Goal: Navigation & Orientation: Go to known website

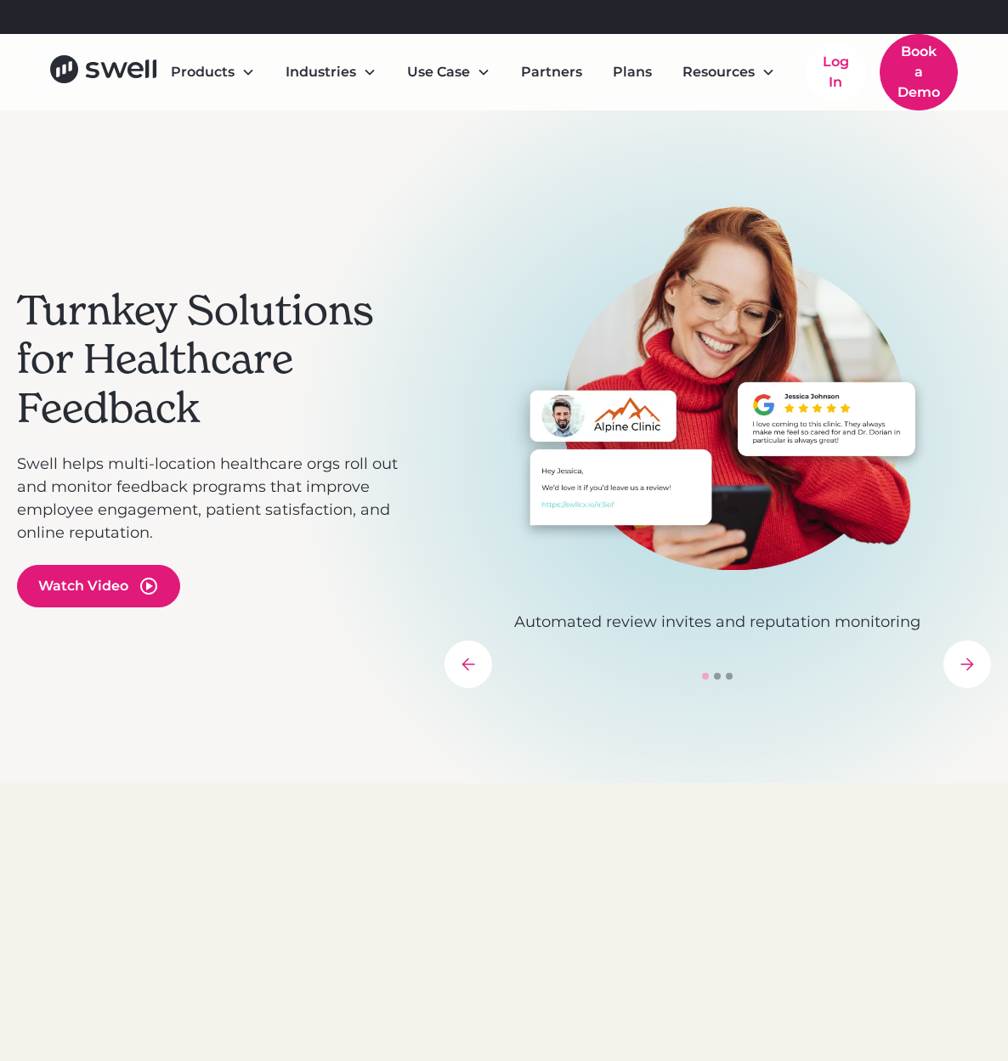
click at [3, 390] on div "Turnkey Solutions for Healthcare Feedback Swell helps multi-location healthcare…" at bounding box center [504, 446] width 1008 height 673
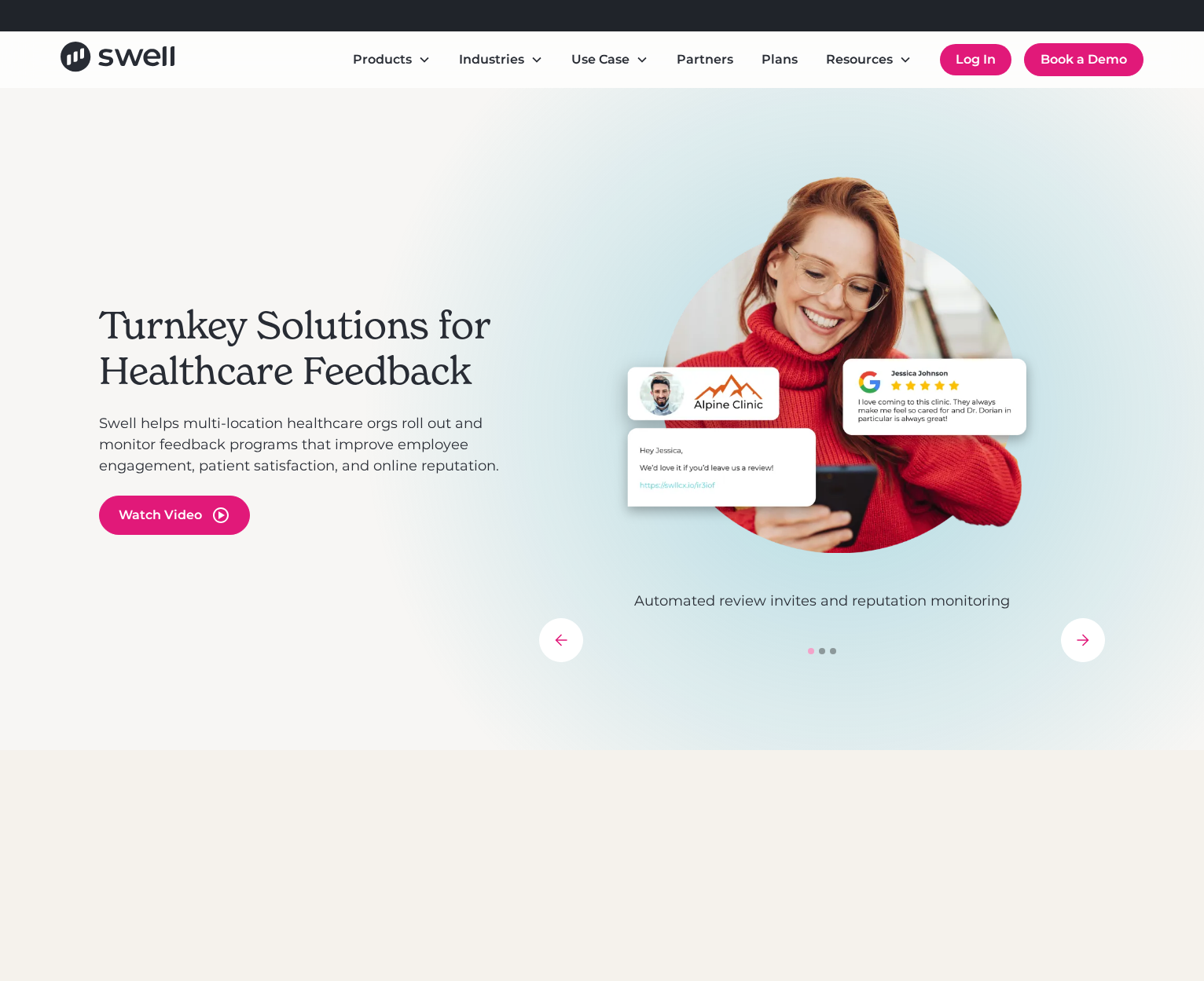
click at [931, 55] on link "Log In" at bounding box center [975, 60] width 71 height 31
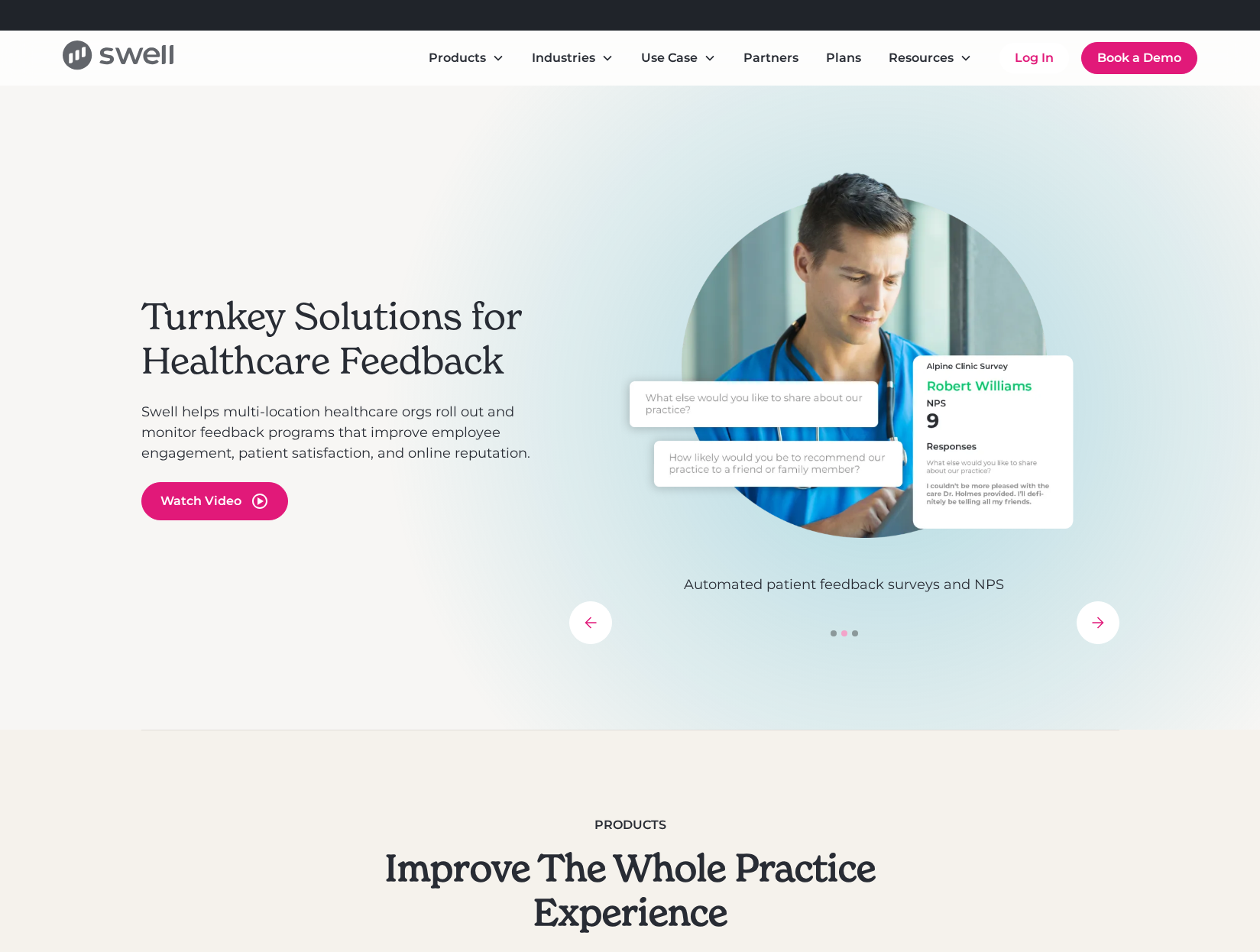
click at [125, 60] on icon "home" at bounding box center [129, 57] width 28 height 16
